Goal: Information Seeking & Learning: Find specific fact

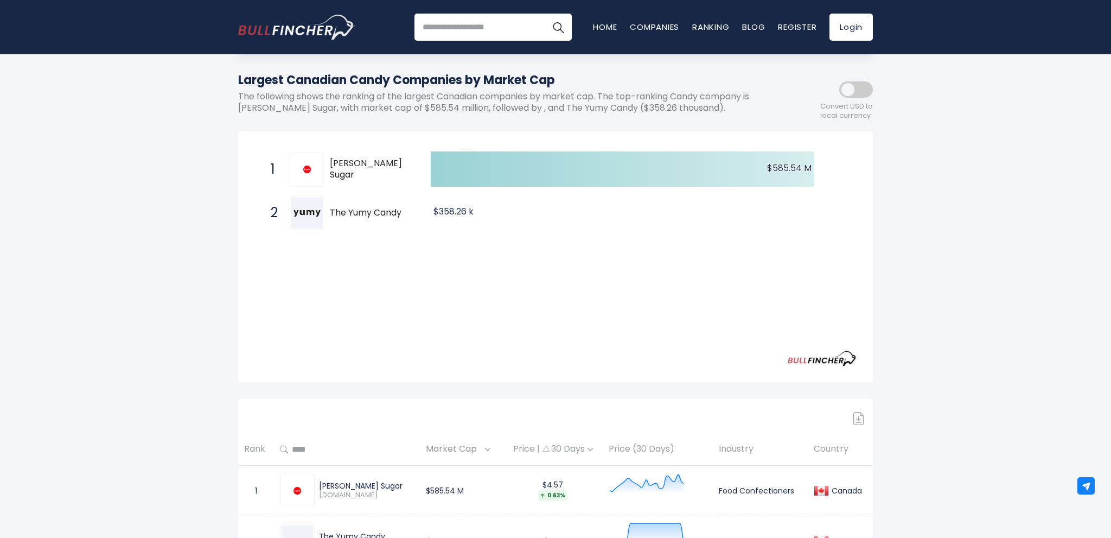
click at [382, 174] on span "[PERSON_NAME] Sugar" at bounding box center [371, 169] width 82 height 23
drag, startPoint x: 382, startPoint y: 174, endPoint x: 347, endPoint y: 163, distance: 36.4
click at [348, 163] on div "1 [PERSON_NAME] Sugar [DOMAIN_NAME]" at bounding box center [338, 169] width 146 height 35
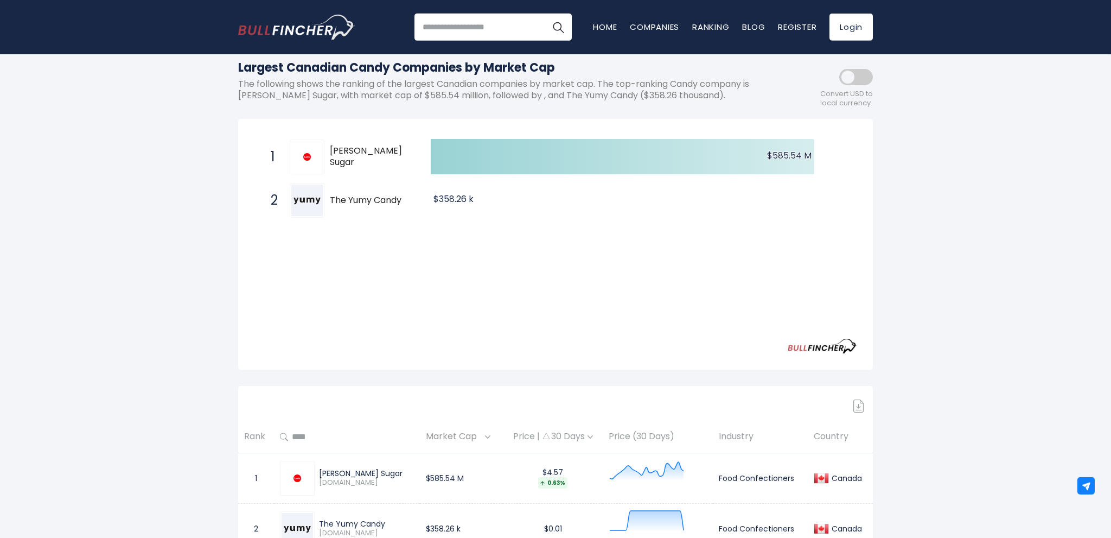
scroll to position [286, 0]
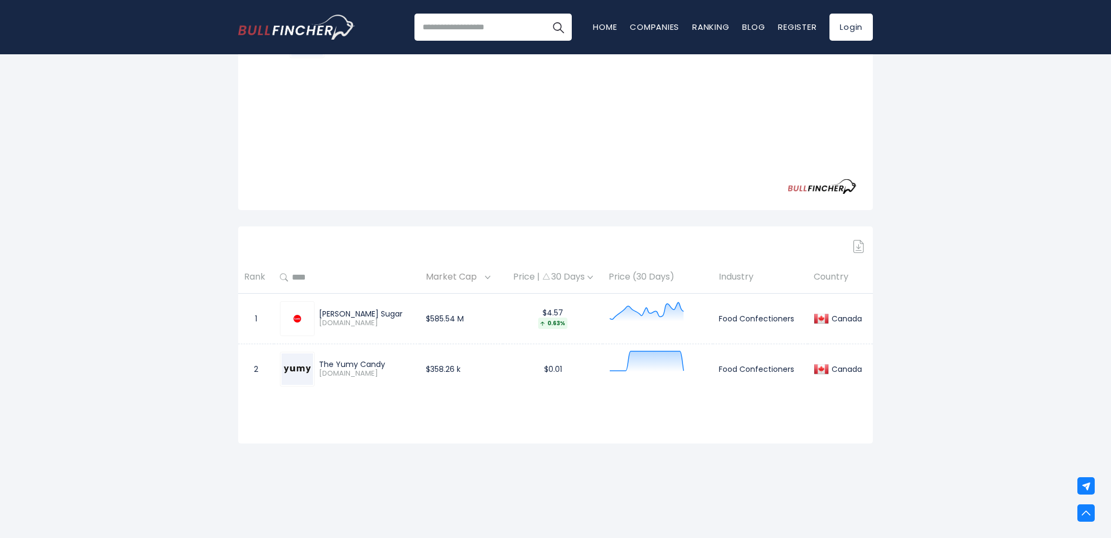
click at [358, 305] on div "[PERSON_NAME] Sugar [DOMAIN_NAME]" at bounding box center [347, 318] width 134 height 35
drag, startPoint x: 358, startPoint y: 305, endPoint x: 365, endPoint y: 317, distance: 13.7
click at [361, 311] on div "[PERSON_NAME] Sugar [DOMAIN_NAME]" at bounding box center [347, 318] width 134 height 35
click at [364, 317] on div "[PERSON_NAME] Sugar" at bounding box center [366, 314] width 95 height 10
click at [361, 316] on div "[PERSON_NAME] Sugar" at bounding box center [366, 314] width 95 height 10
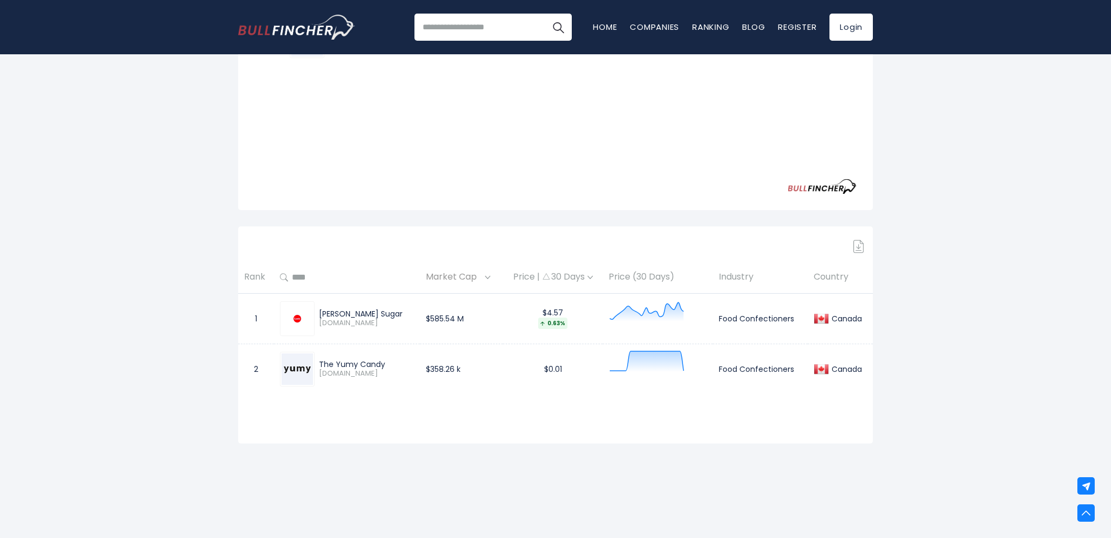
click at [361, 316] on div "[PERSON_NAME] Sugar" at bounding box center [366, 314] width 95 height 10
